Goal: Transaction & Acquisition: Subscribe to service/newsletter

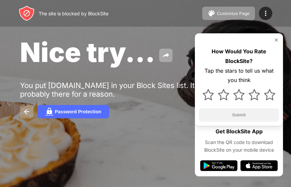
click at [21, 112] on button at bounding box center [26, 111] width 13 height 13
click at [27, 113] on img at bounding box center [27, 112] width 8 height 8
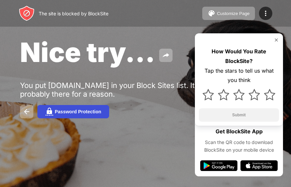
click at [56, 115] on button "Password Protection" at bounding box center [73, 111] width 72 height 13
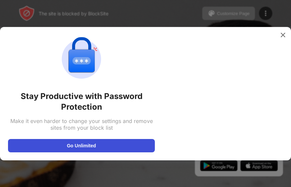
click at [92, 147] on button "Go Unlimited" at bounding box center [81, 145] width 147 height 13
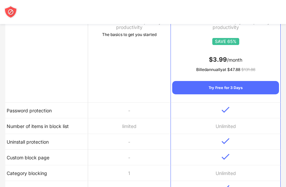
scroll to position [167, 0]
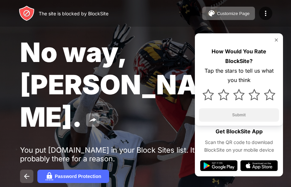
click at [23, 173] on img at bounding box center [27, 177] width 8 height 8
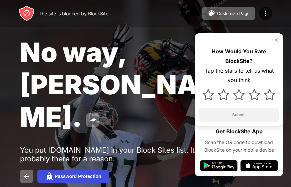
click at [75, 174] on div "Password Protection" at bounding box center [78, 176] width 46 height 5
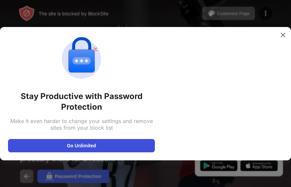
click at [76, 143] on button "Go Unlimited" at bounding box center [81, 145] width 147 height 13
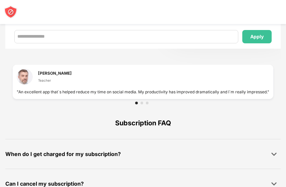
scroll to position [414, 0]
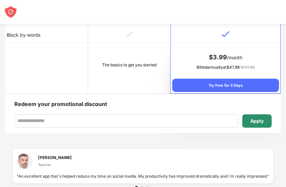
click at [262, 123] on div "Apply" at bounding box center [256, 120] width 13 height 5
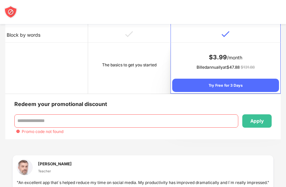
click at [17, 129] on div "Promo code not found" at bounding box center [144, 131] width 256 height 5
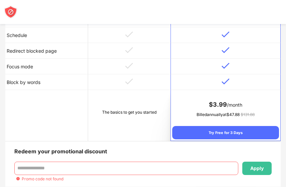
scroll to position [400, 0]
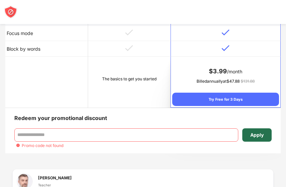
click at [258, 134] on div "Apply" at bounding box center [256, 134] width 13 height 5
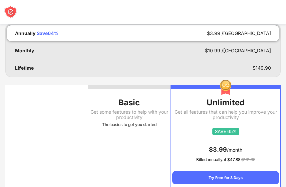
scroll to position [67, 0]
